Goal: Navigation & Orientation: Find specific page/section

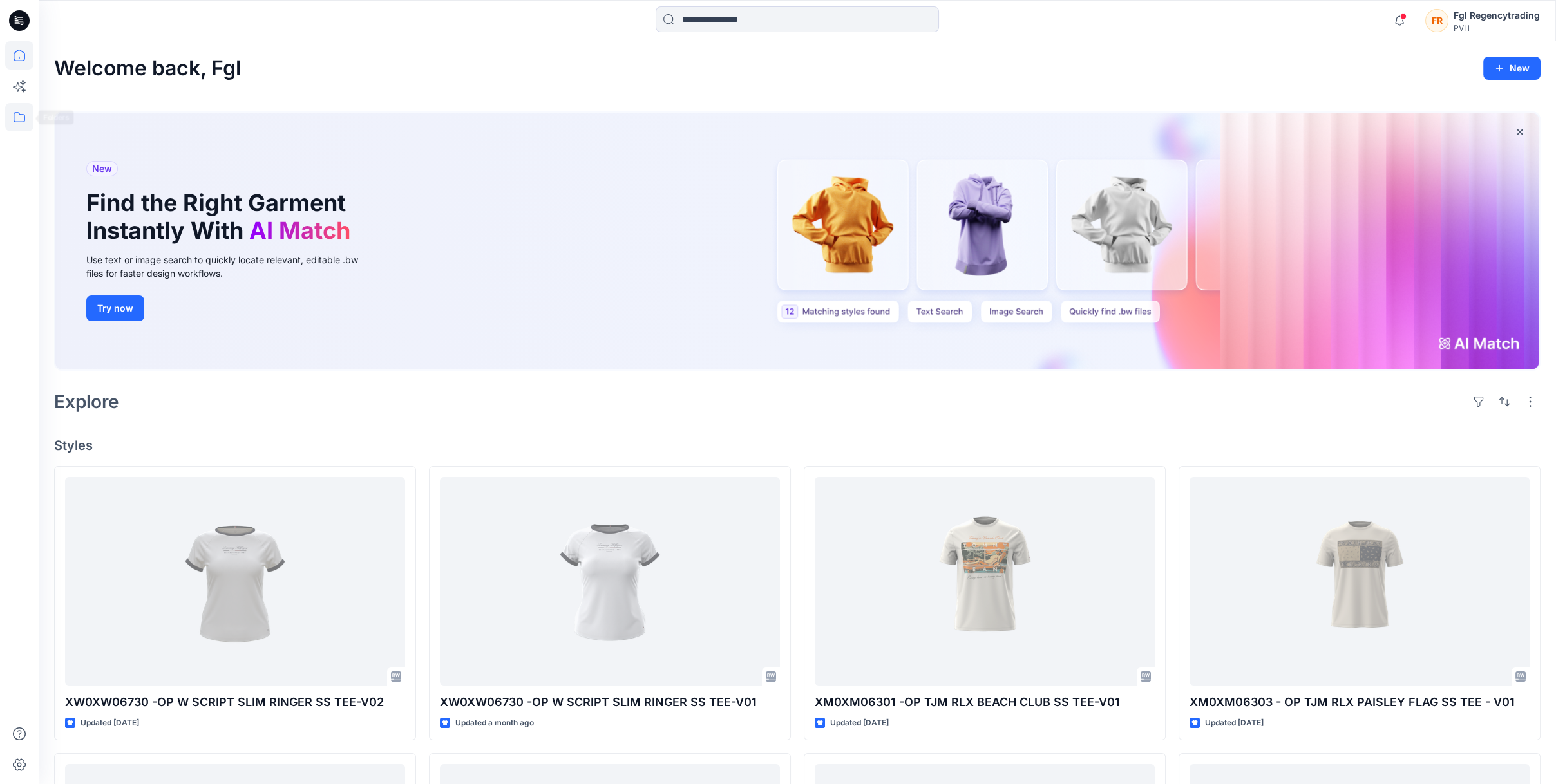
click at [20, 116] on icon at bounding box center [20, 117] width 29 height 29
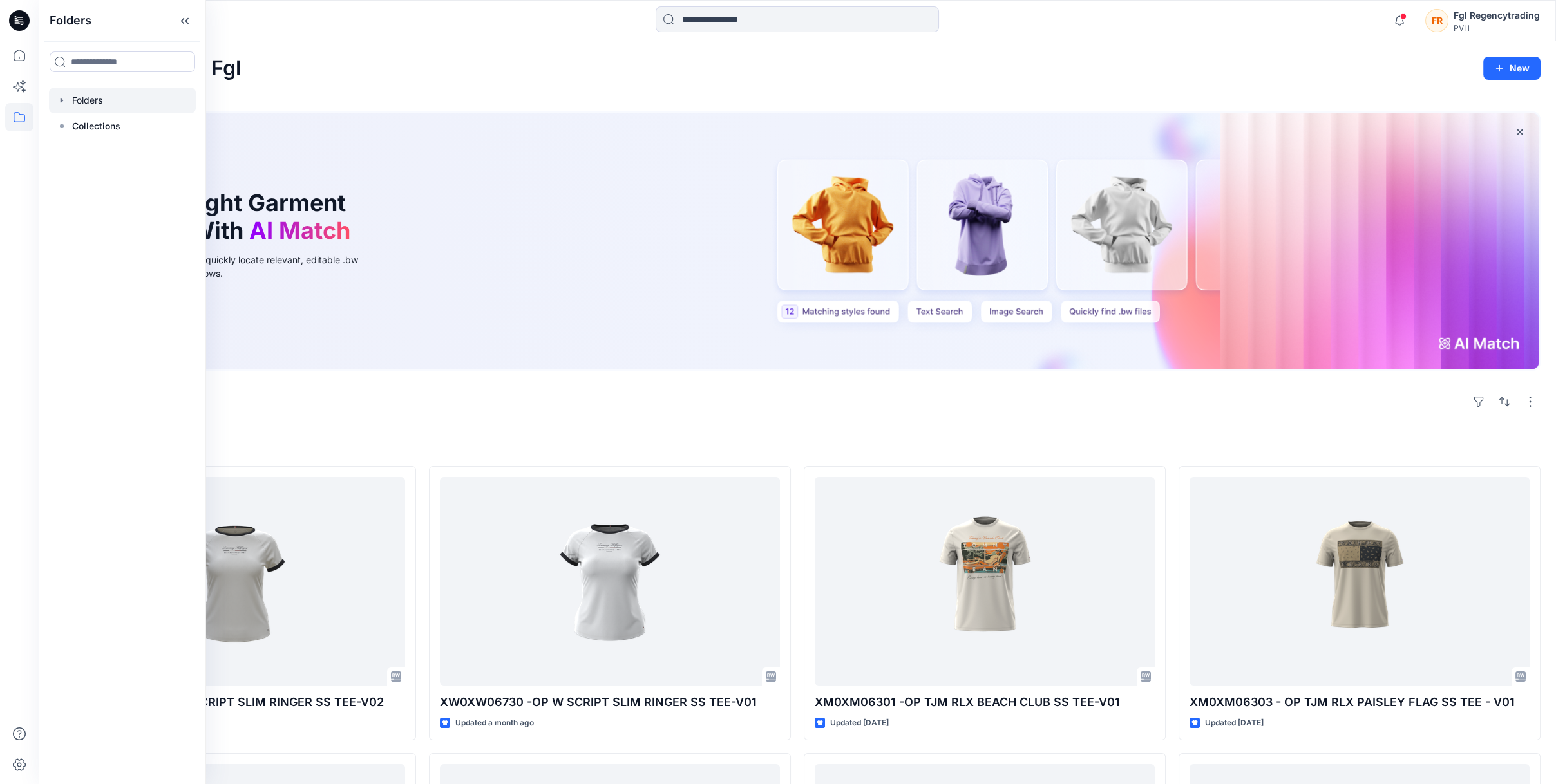
click at [87, 99] on div at bounding box center [122, 101] width 147 height 26
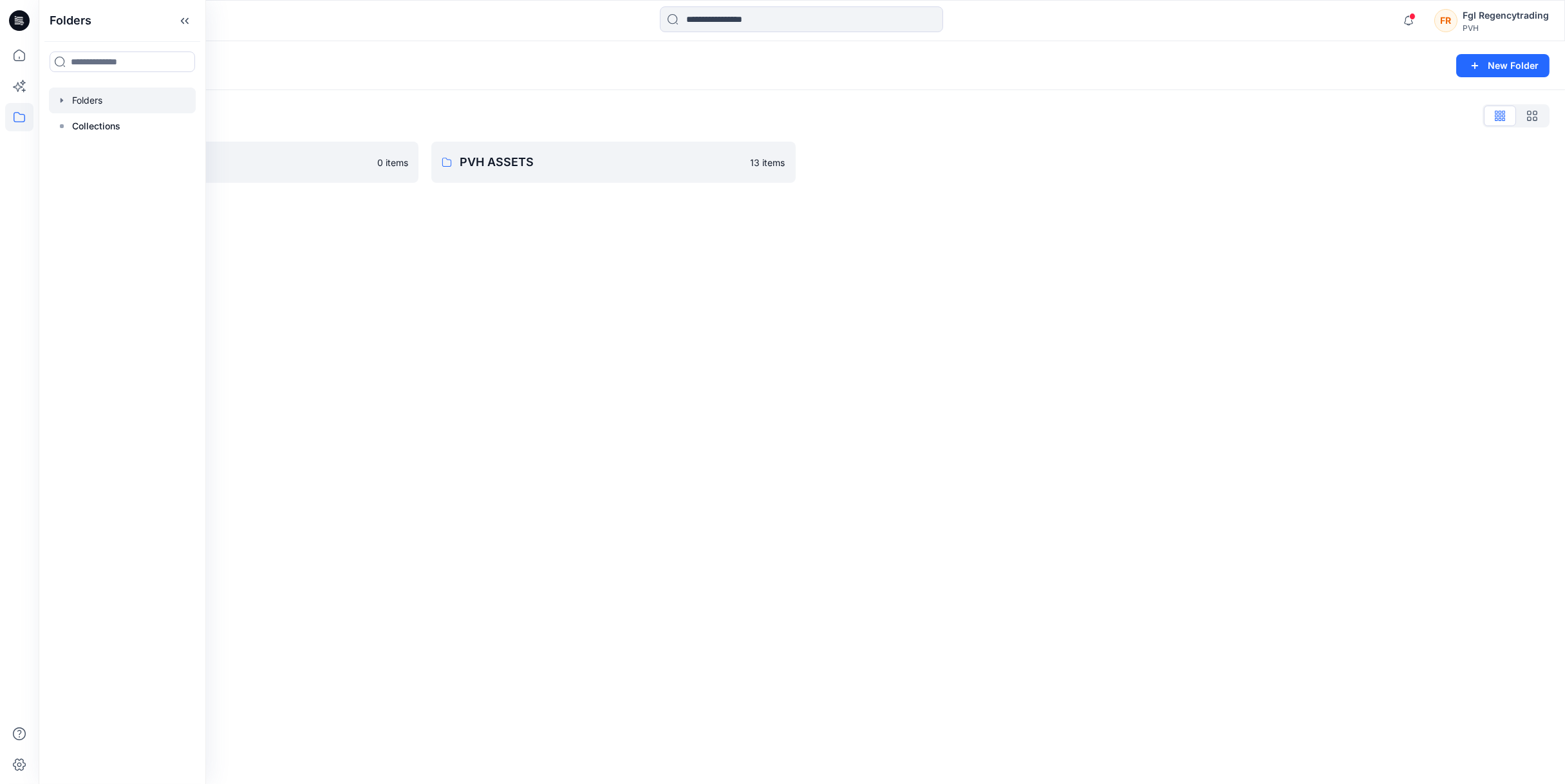
click at [64, 99] on icon "button" at bounding box center [61, 100] width 10 height 10
click at [104, 150] on div at bounding box center [122, 152] width 146 height 26
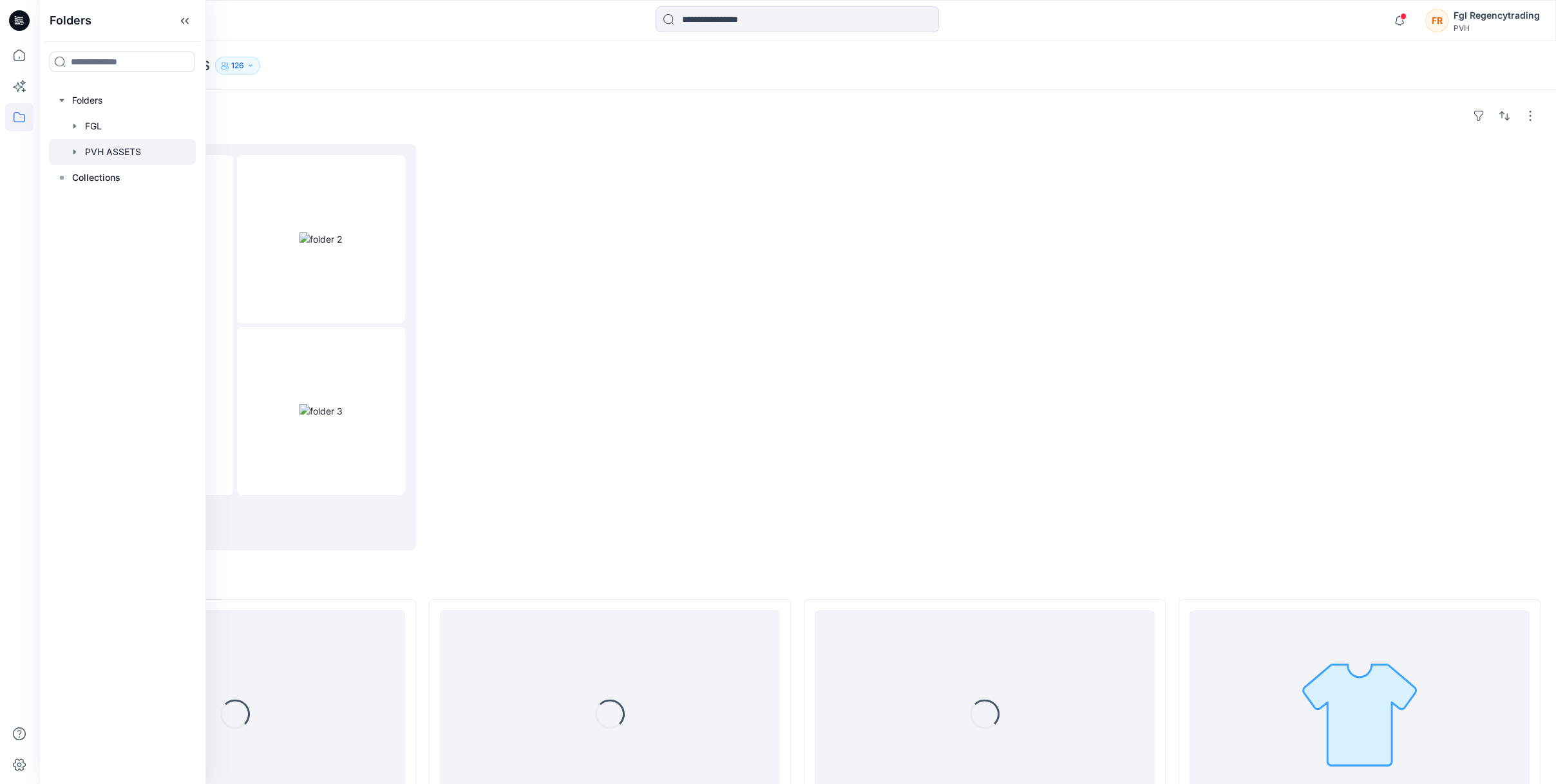
click at [553, 383] on div at bounding box center [609, 347] width 362 height 406
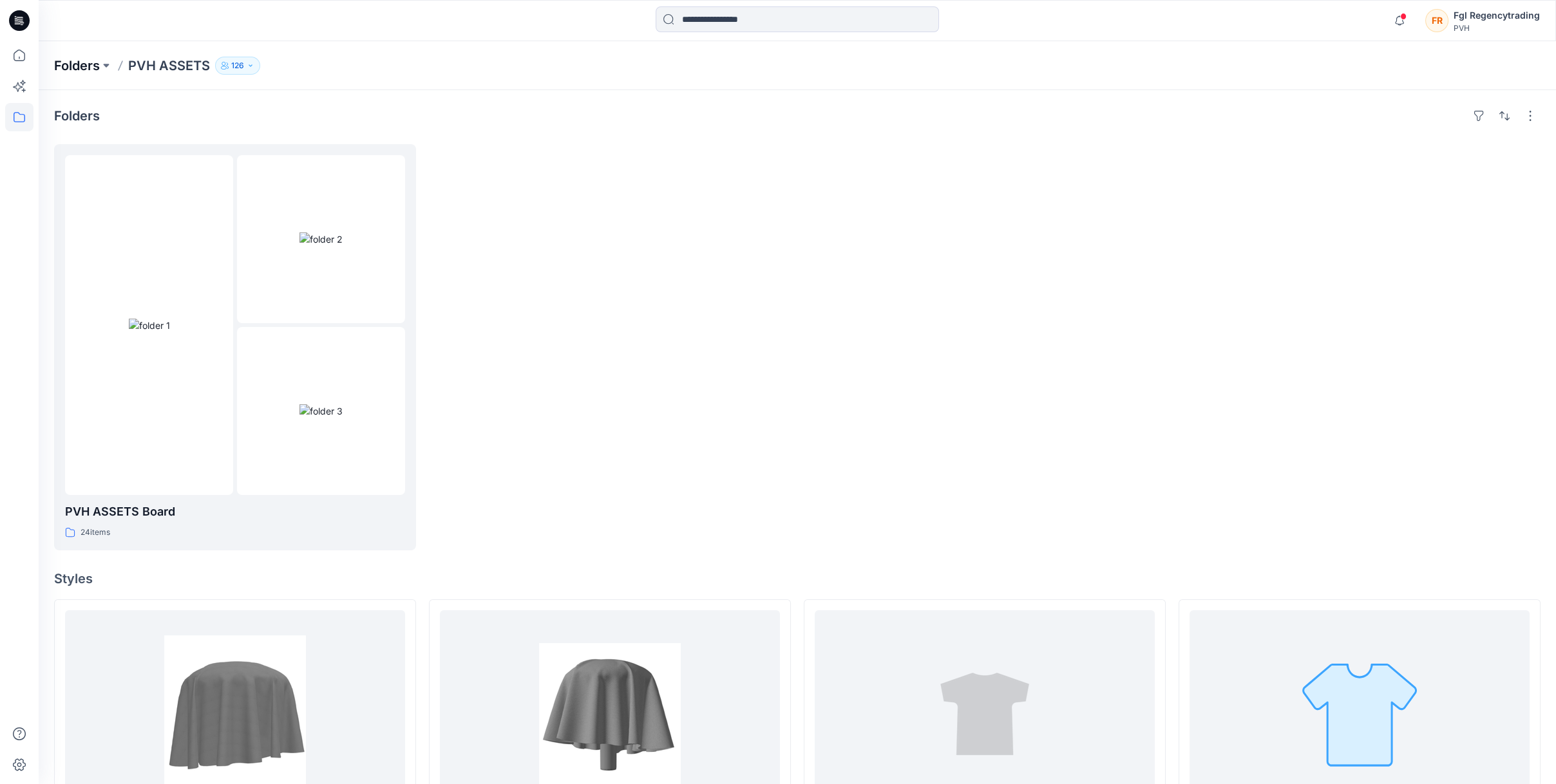
click at [98, 65] on p "Folders" at bounding box center [76, 65] width 46 height 18
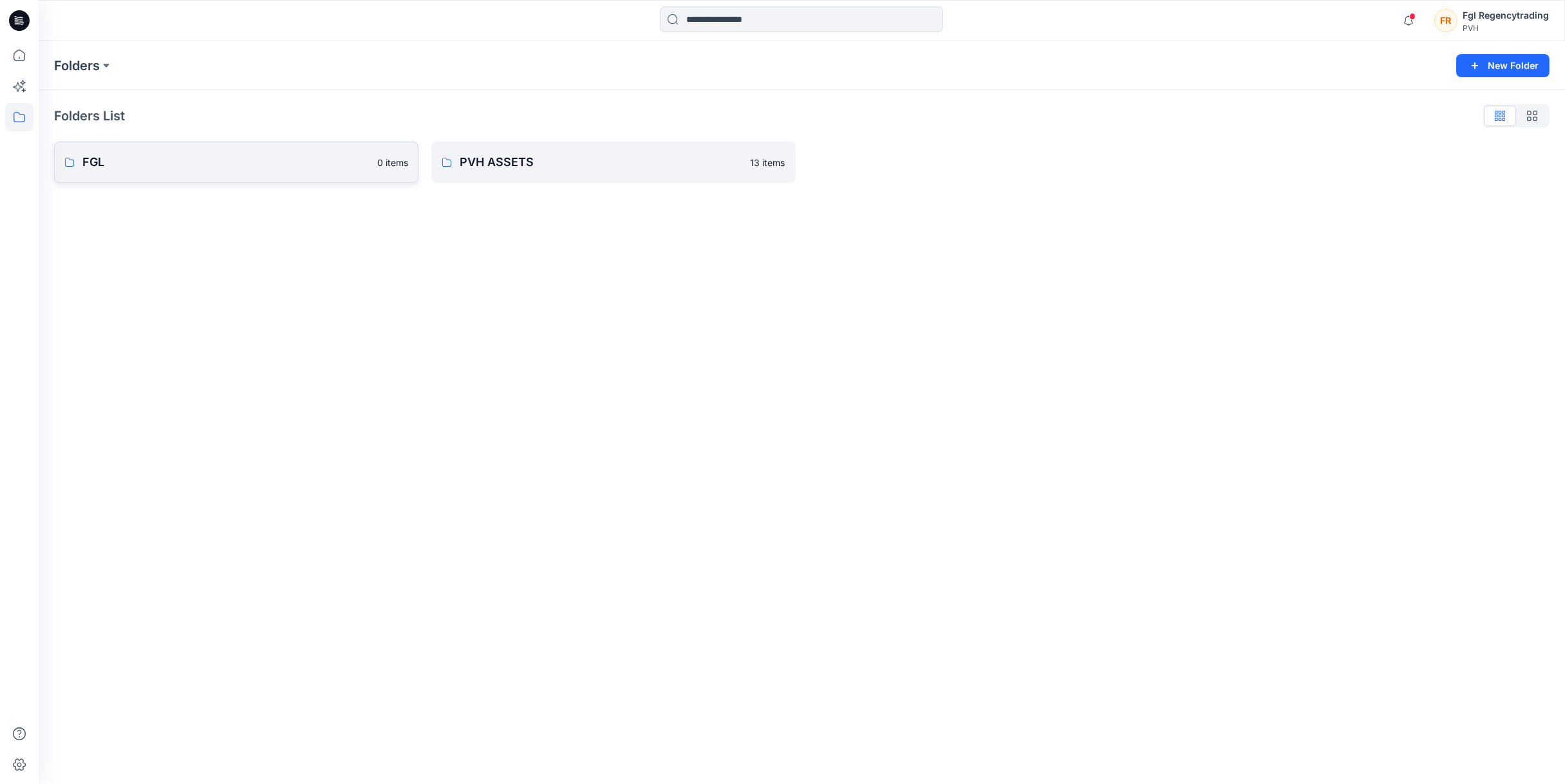
click at [240, 158] on p "FGL" at bounding box center [226, 162] width 287 height 18
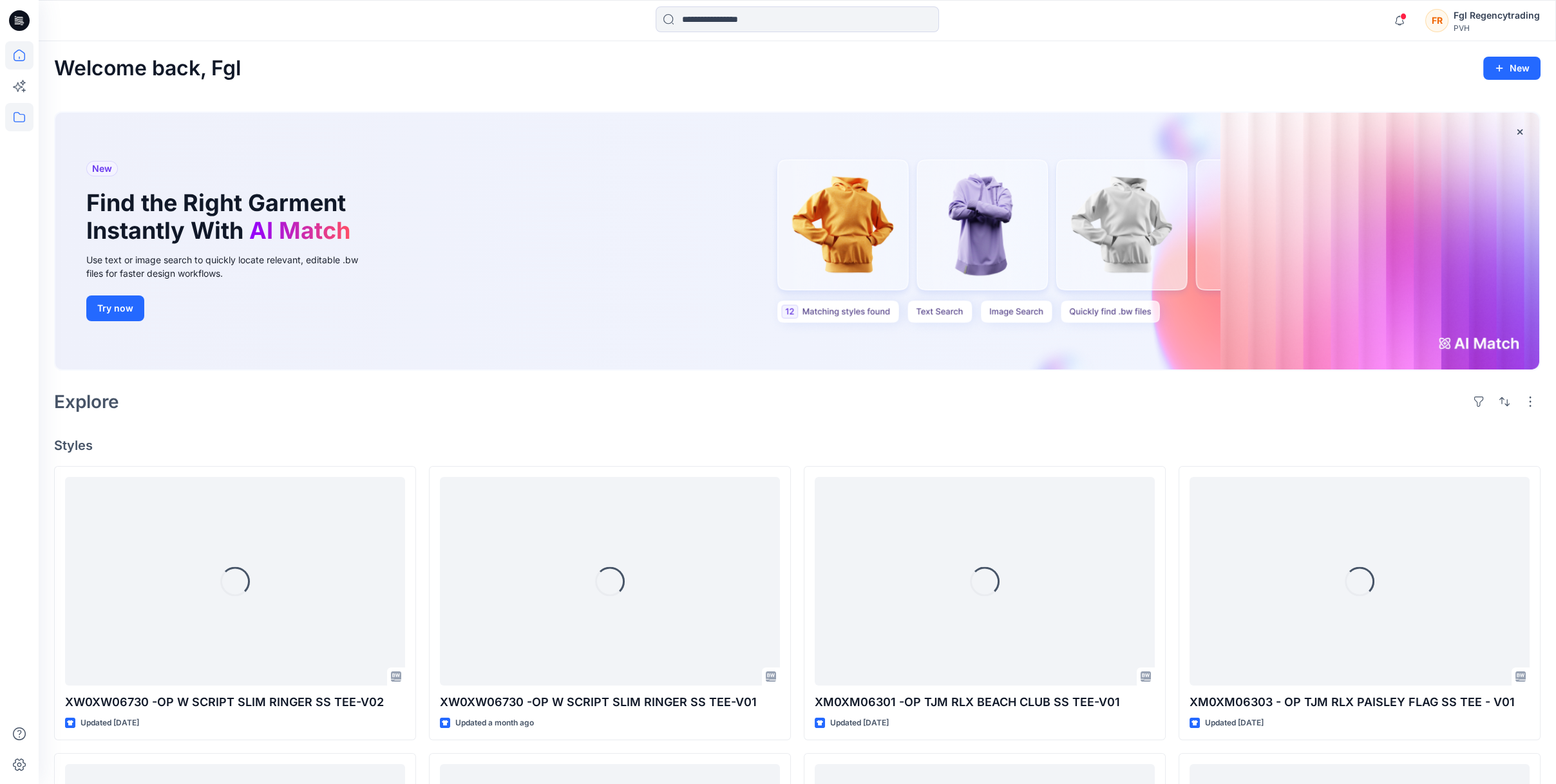
click at [28, 121] on icon at bounding box center [20, 117] width 29 height 29
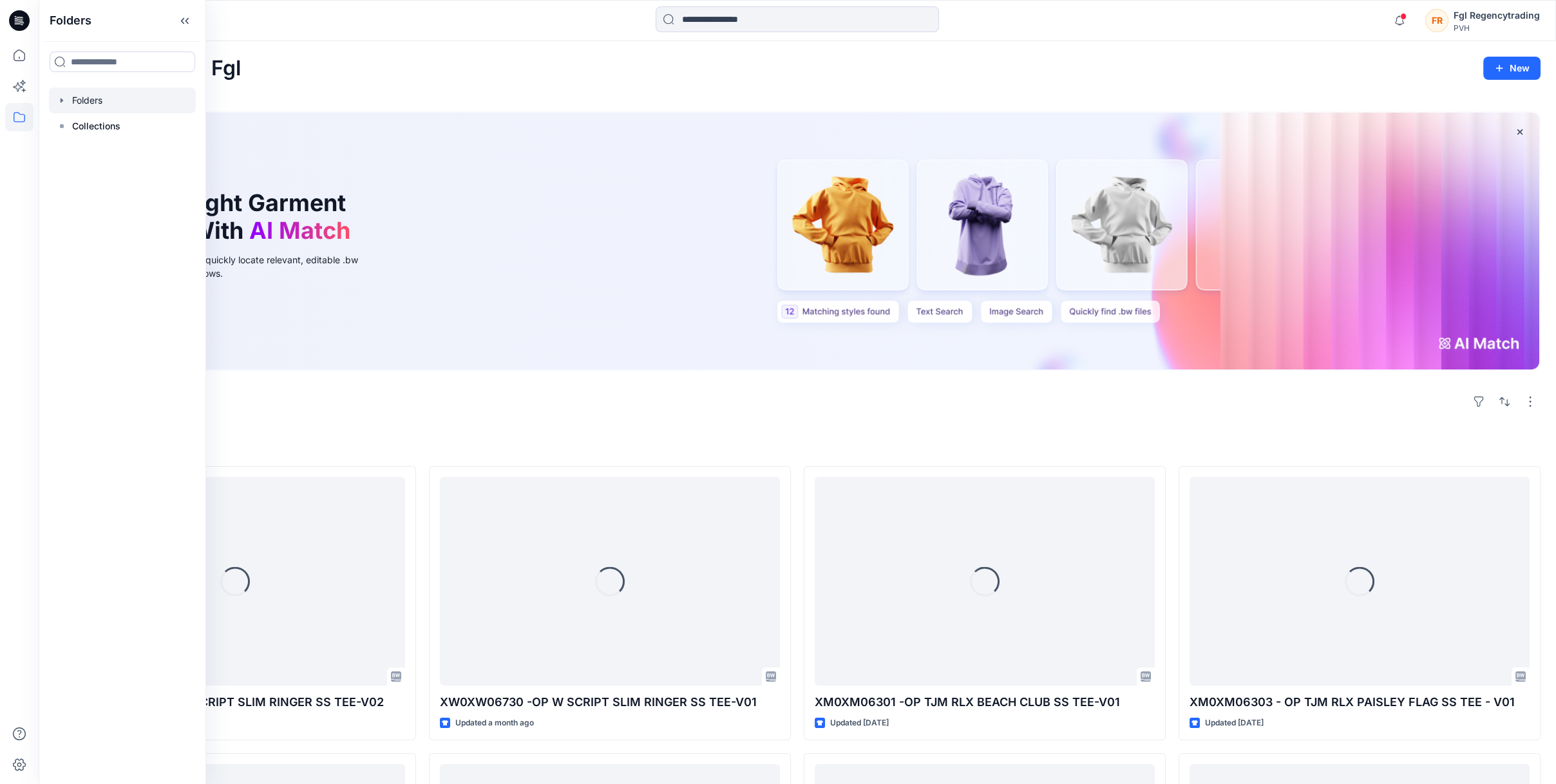
click at [80, 104] on div at bounding box center [122, 101] width 147 height 26
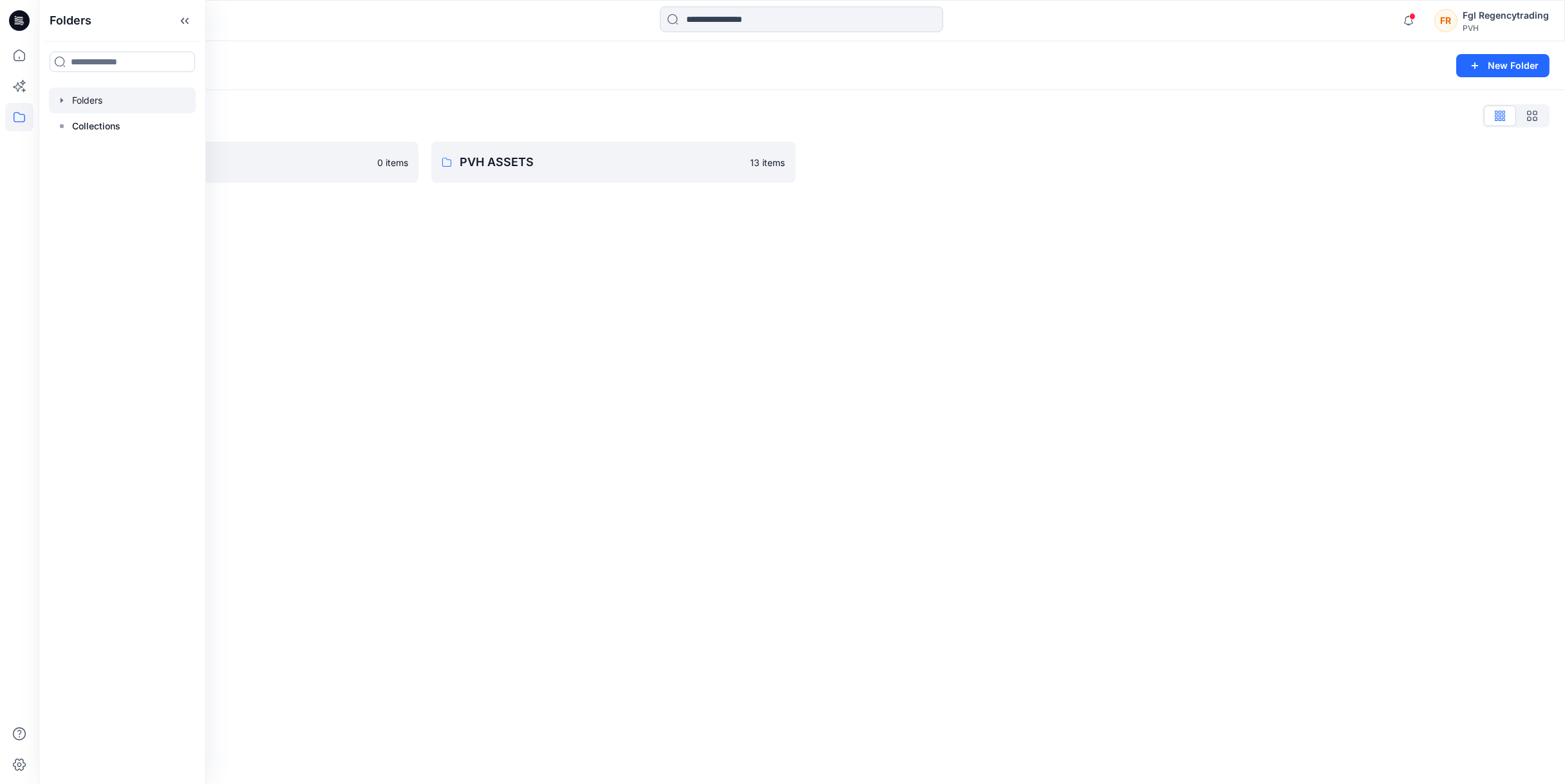
click at [60, 99] on icon "button" at bounding box center [61, 100] width 10 height 10
click at [452, 278] on div "Folders New Folder Folders List FGL 0 items PVH ASSETS 13 items" at bounding box center [802, 412] width 1527 height 742
click at [307, 172] on link "FGL 0 items" at bounding box center [236, 162] width 365 height 41
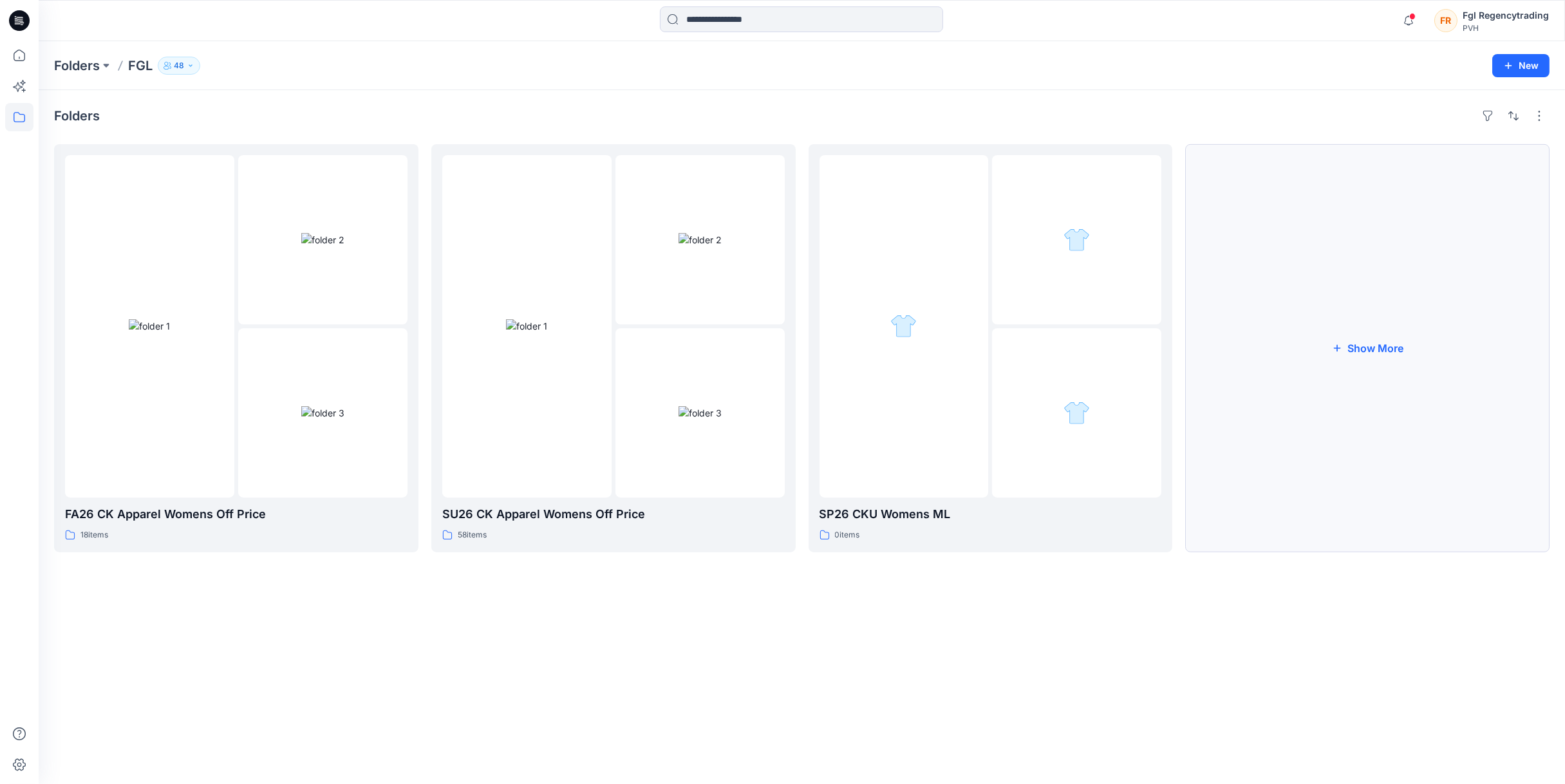
click at [1417, 354] on button "Show More" at bounding box center [1367, 348] width 365 height 408
